Goal: Navigation & Orientation: Find specific page/section

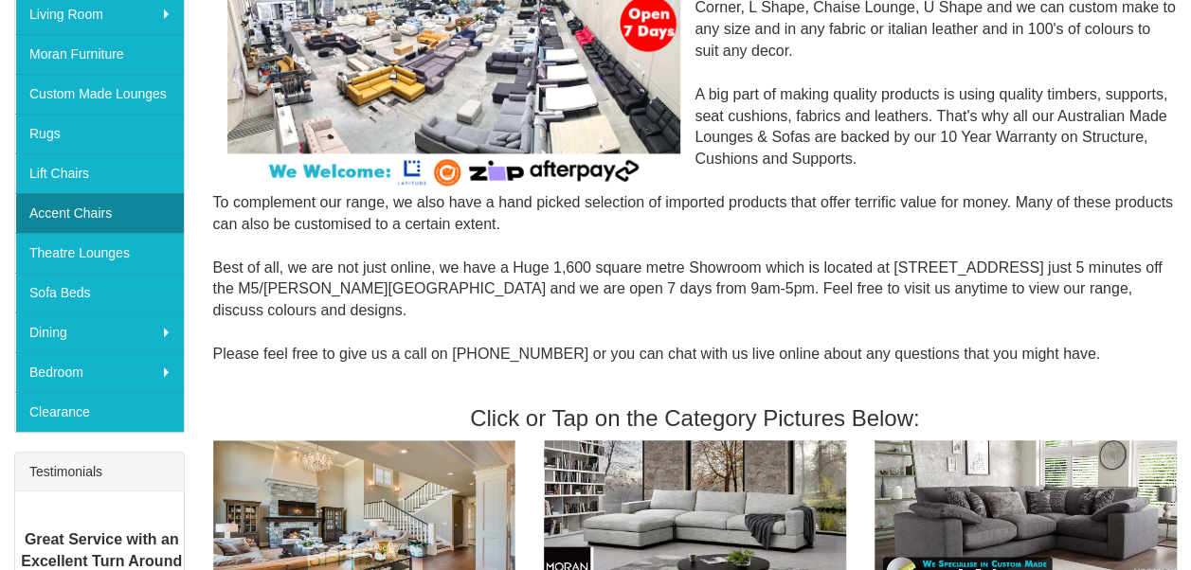
scroll to position [284, 0]
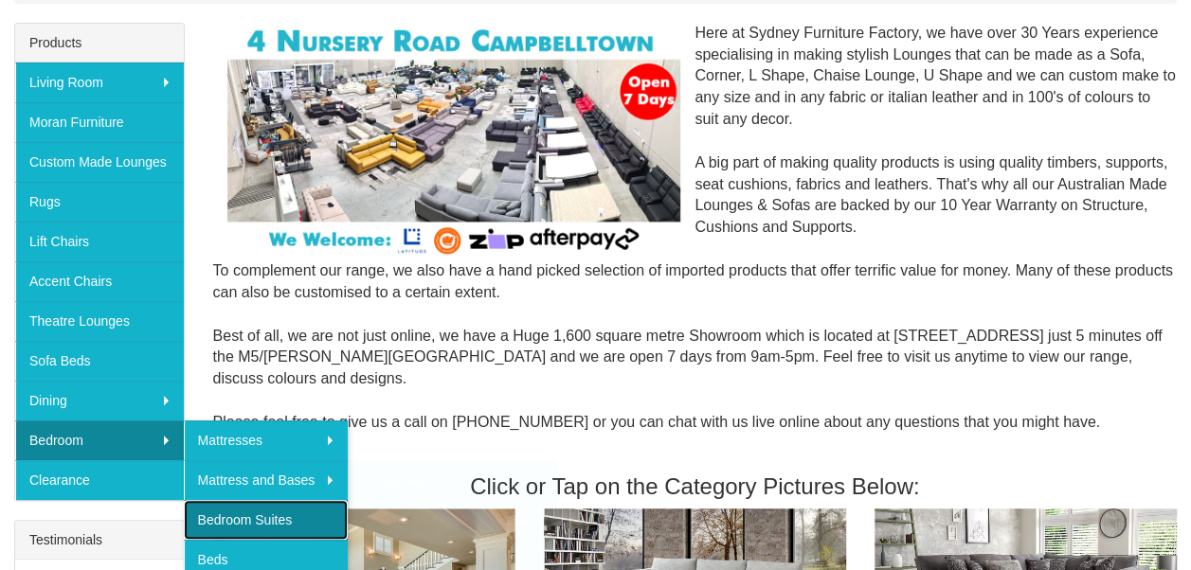
click at [242, 513] on link "Bedroom Suites" at bounding box center [266, 520] width 165 height 40
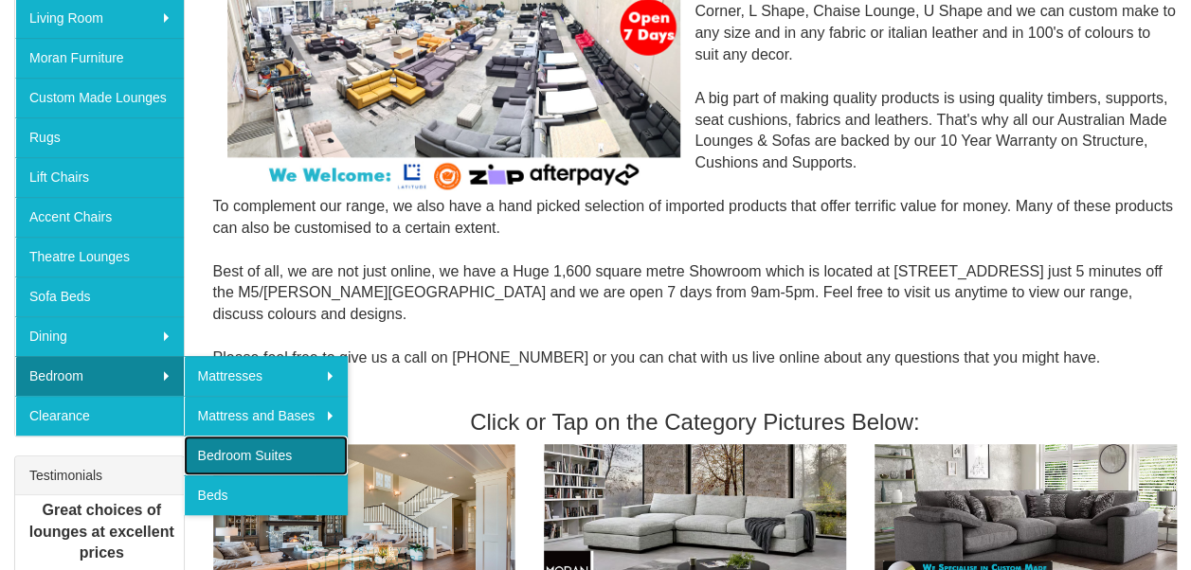
scroll to position [379, 0]
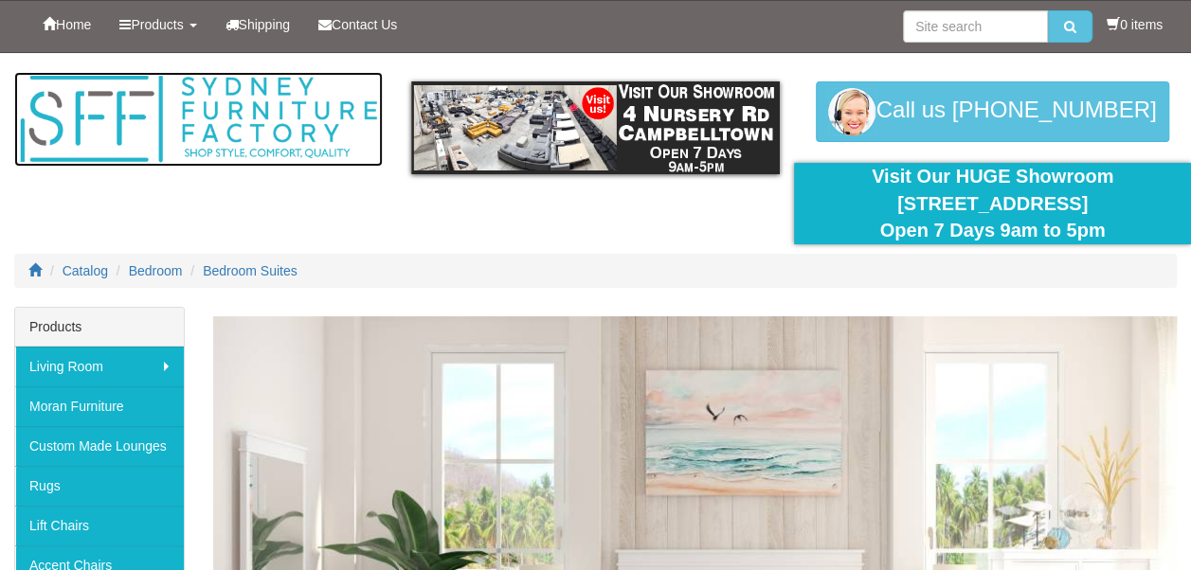
click at [40, 127] on img at bounding box center [198, 119] width 368 height 95
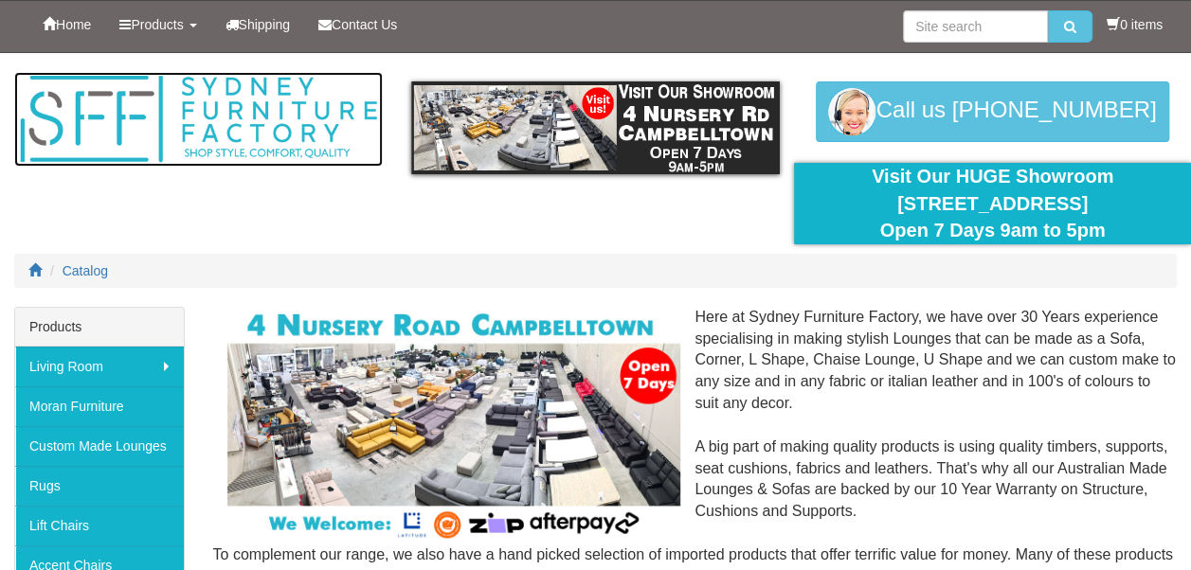
click at [112, 127] on img at bounding box center [198, 119] width 368 height 95
